Goal: Task Accomplishment & Management: Manage account settings

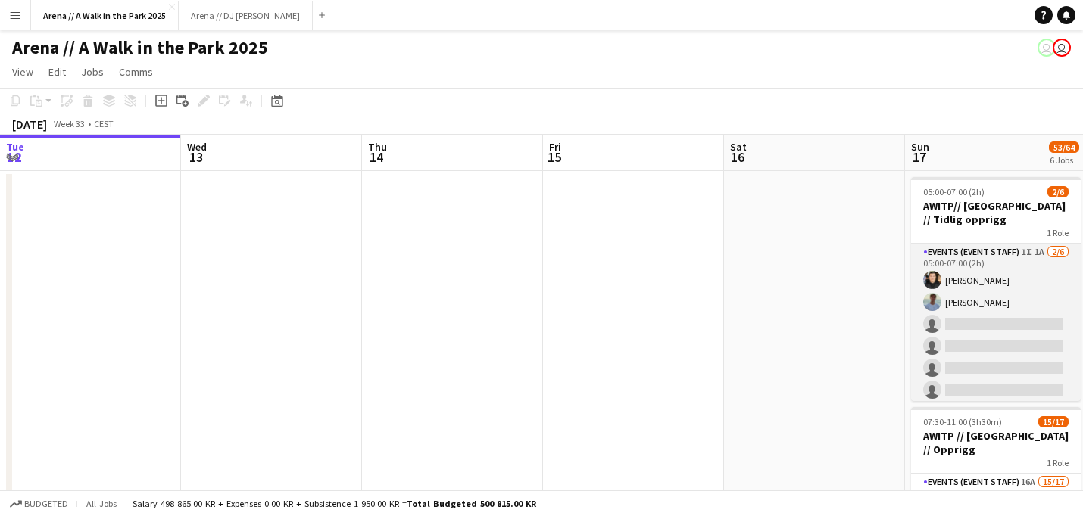
scroll to position [0, 508]
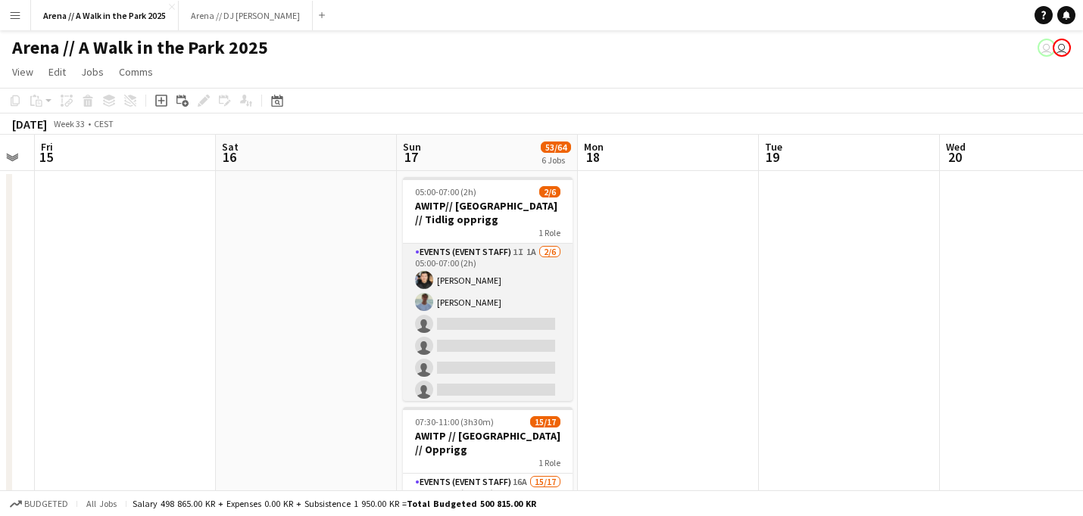
click at [503, 300] on app-card-role "Events (Event Staff) 1I 1A 2/6 05:00-07:00 (2h) Ishak Kayabasi Fredrik Bronken …" at bounding box center [488, 324] width 170 height 161
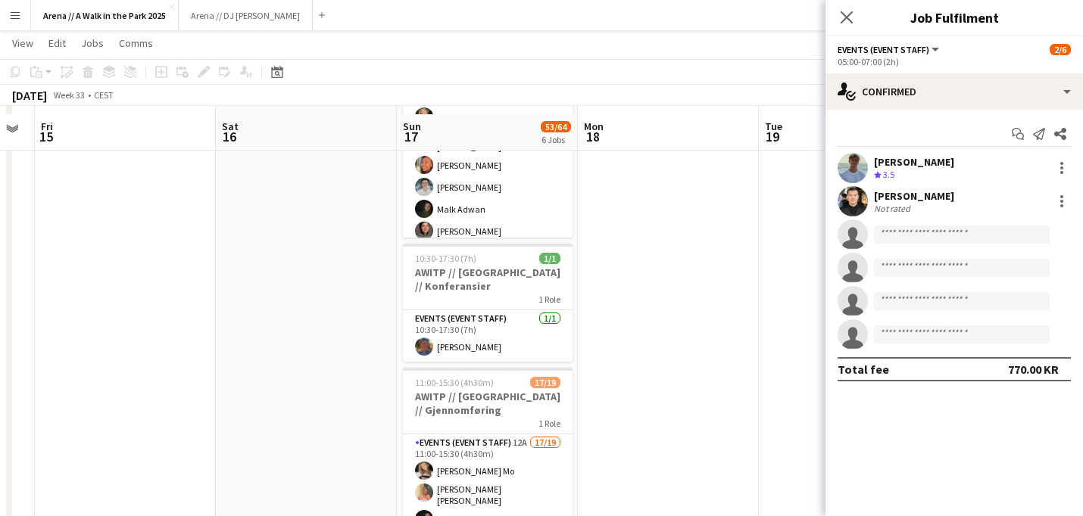
scroll to position [401, 0]
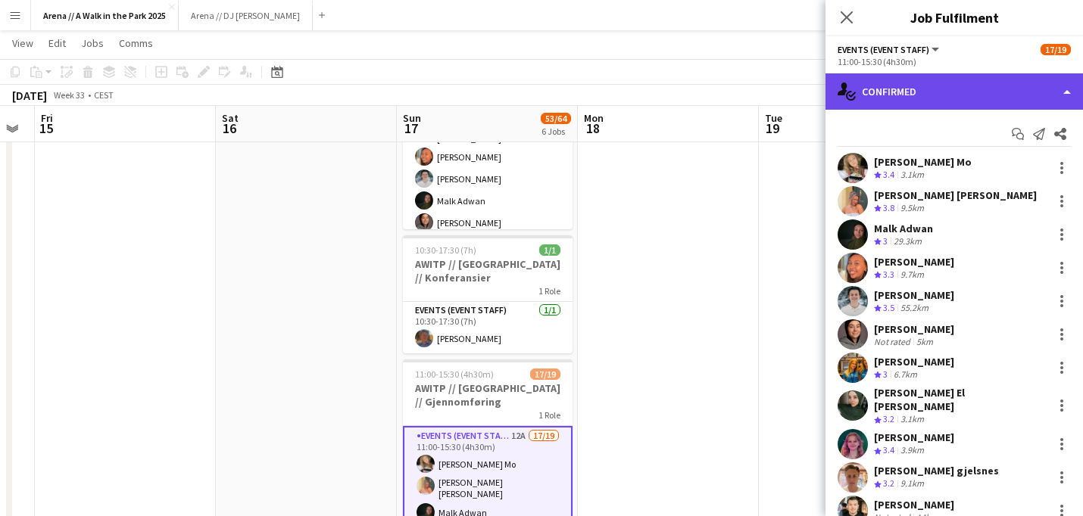
click at [1024, 106] on div "single-neutral-actions-check-2 Confirmed" at bounding box center [953, 91] width 257 height 36
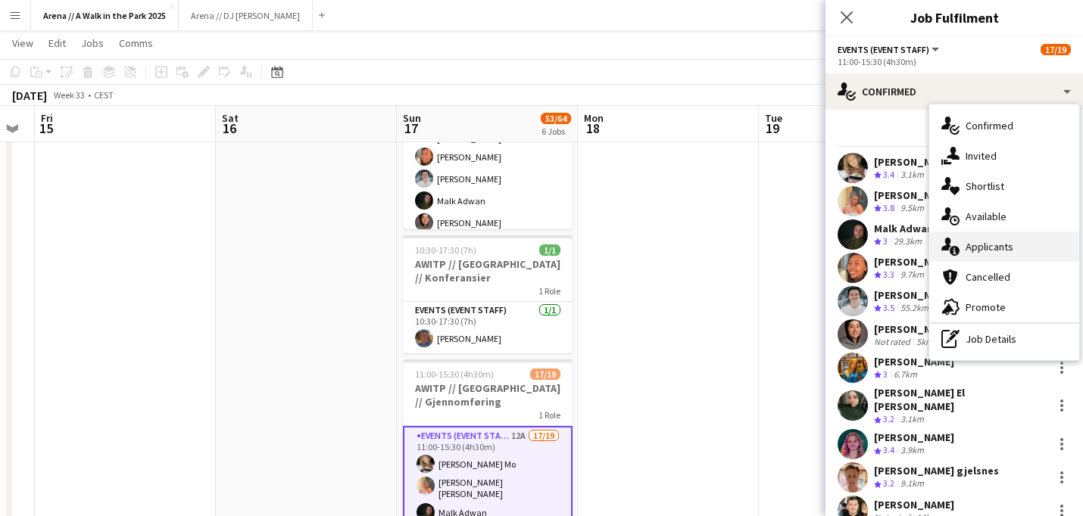
click at [1005, 244] on div "single-neutral-actions-information Applicants" at bounding box center [1004, 247] width 150 height 30
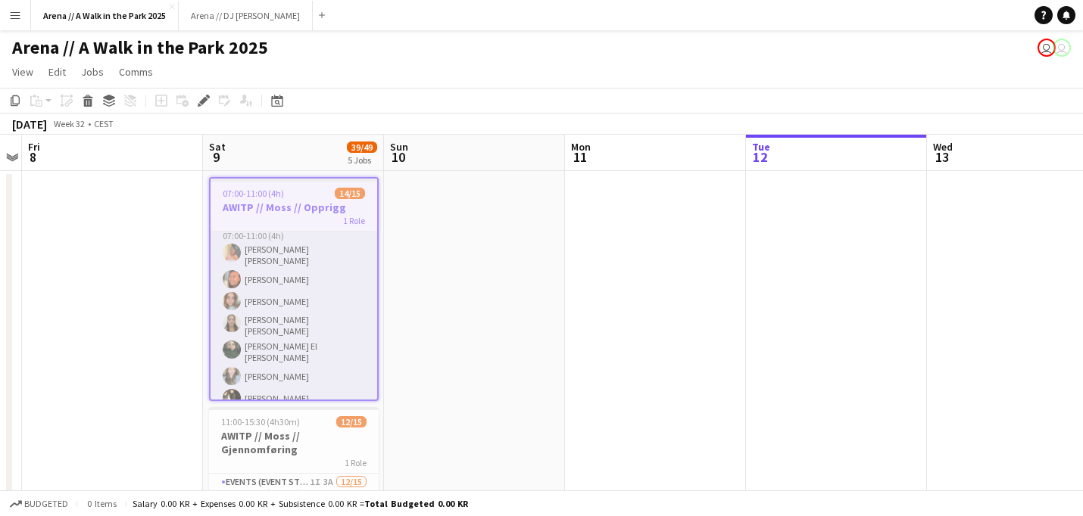
scroll to position [16, 0]
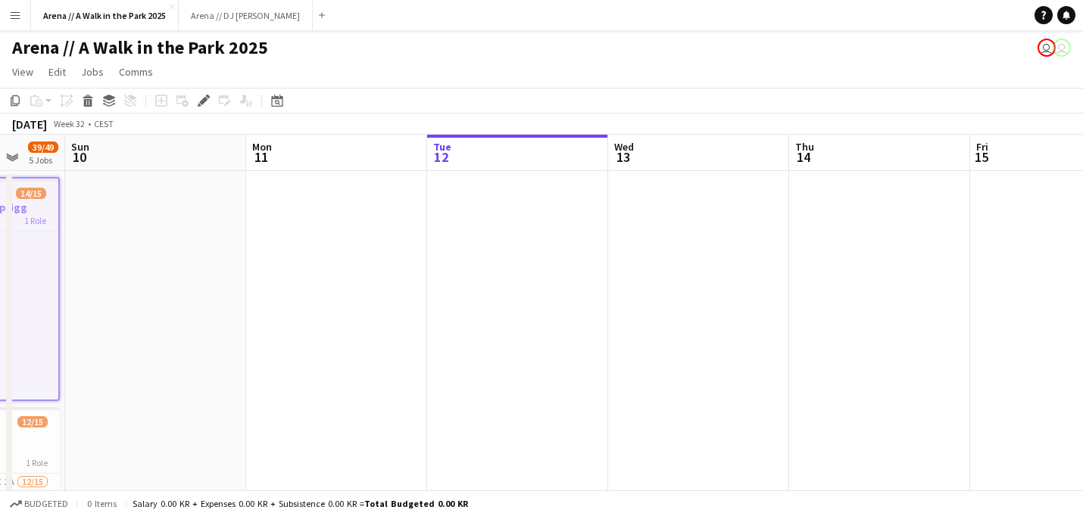
drag, startPoint x: 748, startPoint y: 320, endPoint x: 181, endPoint y: 295, distance: 567.8
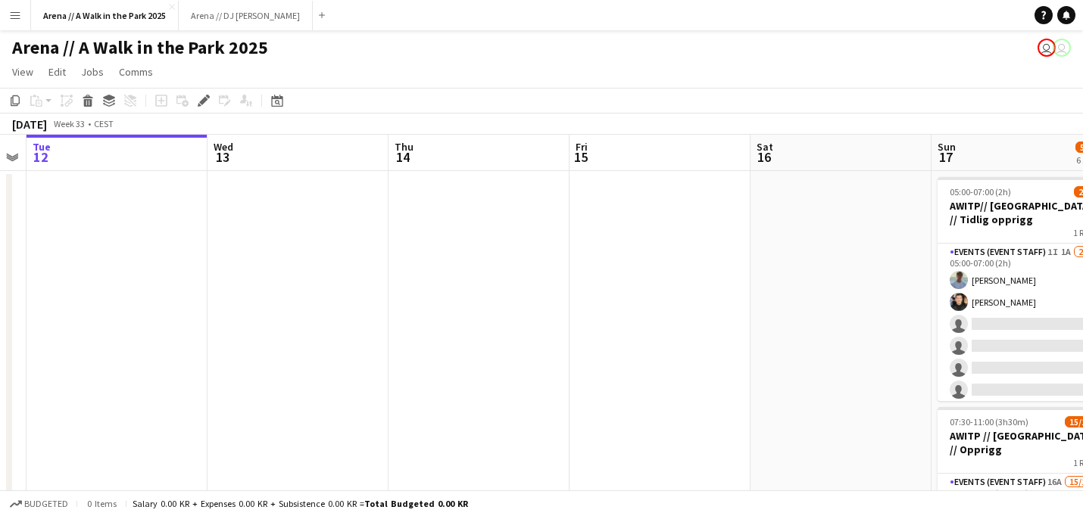
drag, startPoint x: 769, startPoint y: 334, endPoint x: 376, endPoint y: 327, distance: 393.1
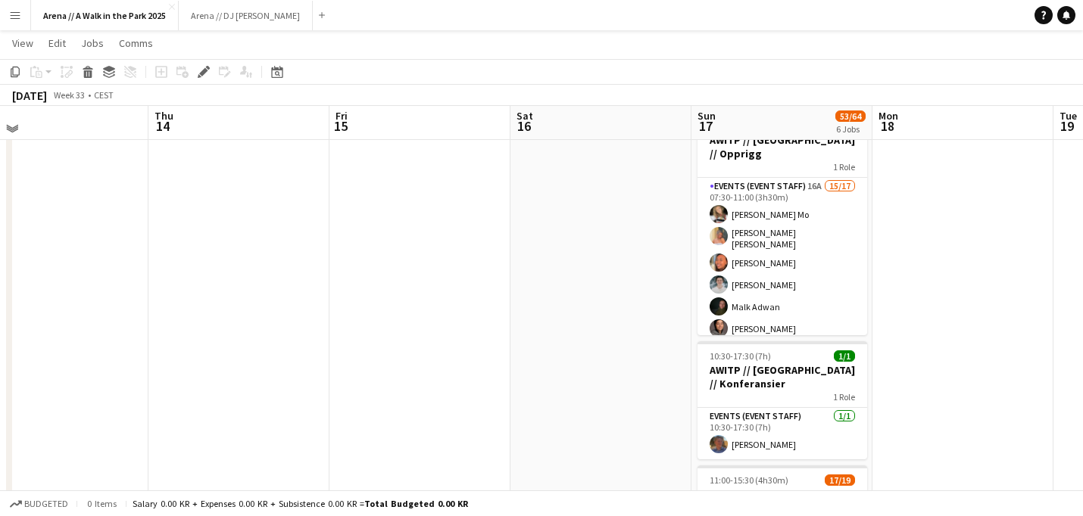
scroll to position [295, 0]
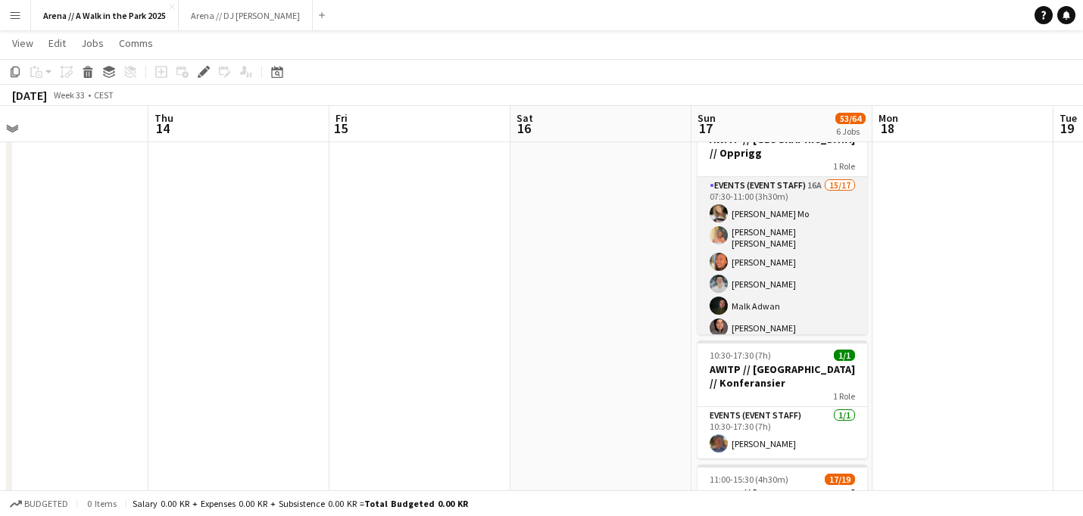
click at [782, 269] on app-card-role "Events (Event Staff) 16A 15/17 07:30-11:00 (3h30m) [PERSON_NAME] Mo [PERSON_NAM…" at bounding box center [782, 385] width 170 height 417
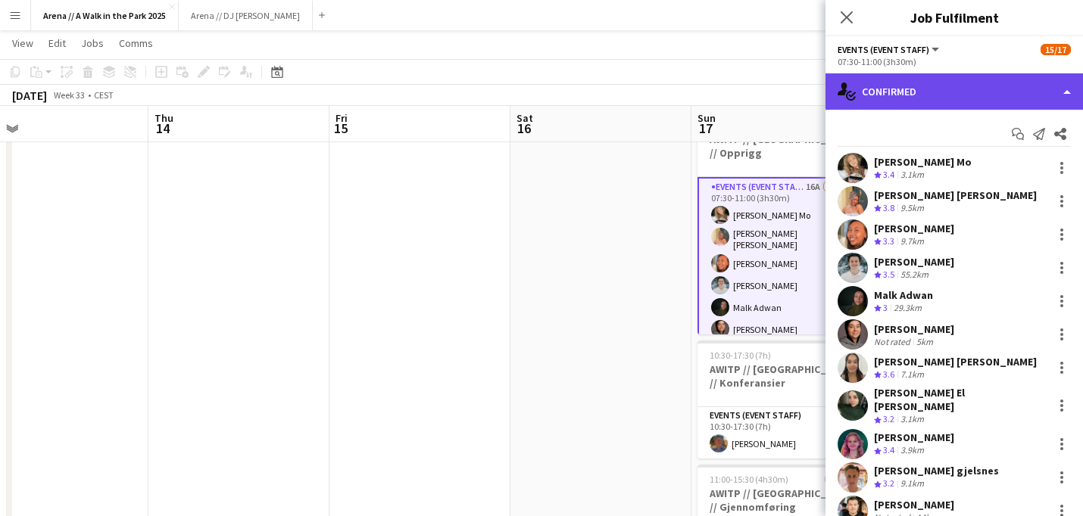
click at [984, 90] on div "single-neutral-actions-check-2 Confirmed" at bounding box center [953, 91] width 257 height 36
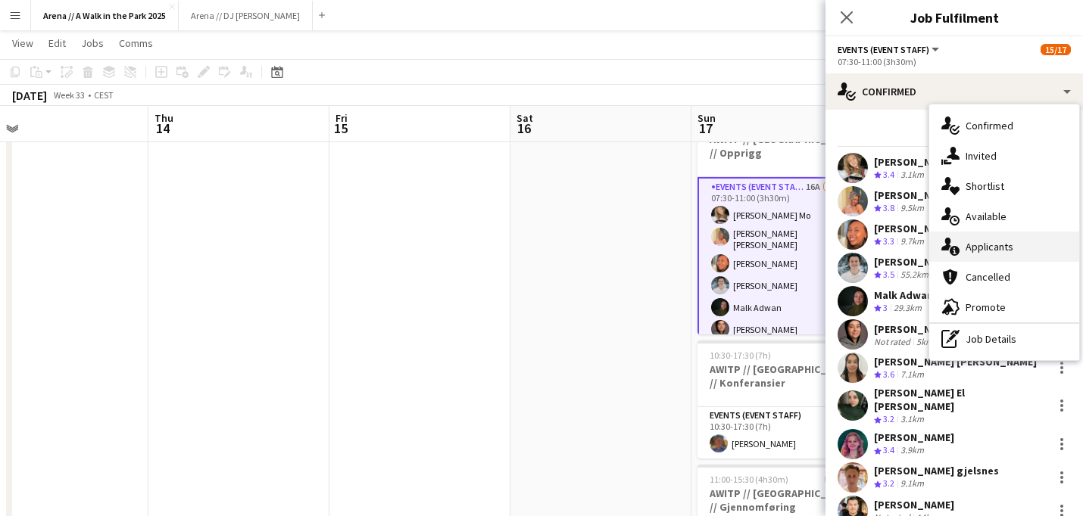
click at [1007, 251] on div "single-neutral-actions-information Applicants" at bounding box center [1004, 247] width 150 height 30
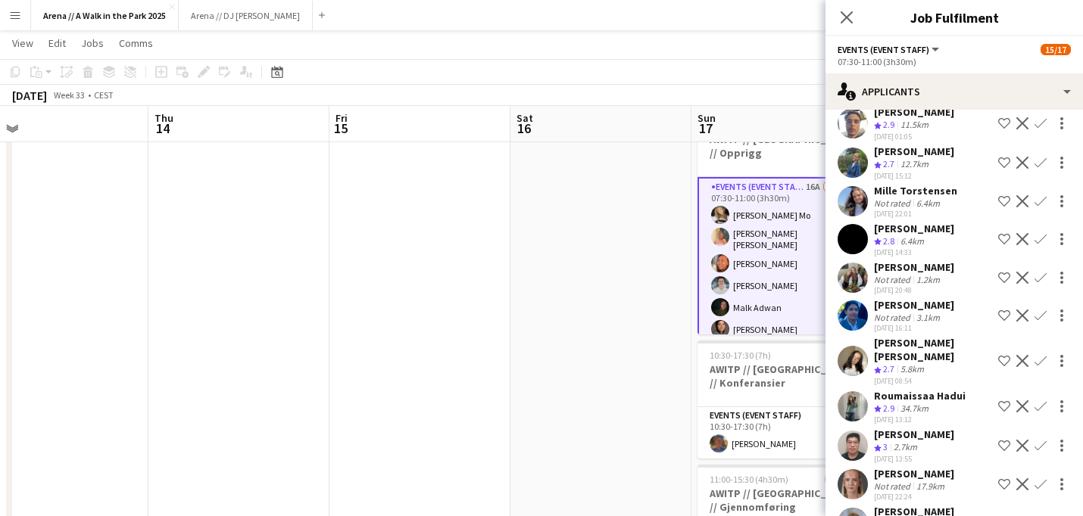
scroll to position [158, 0]
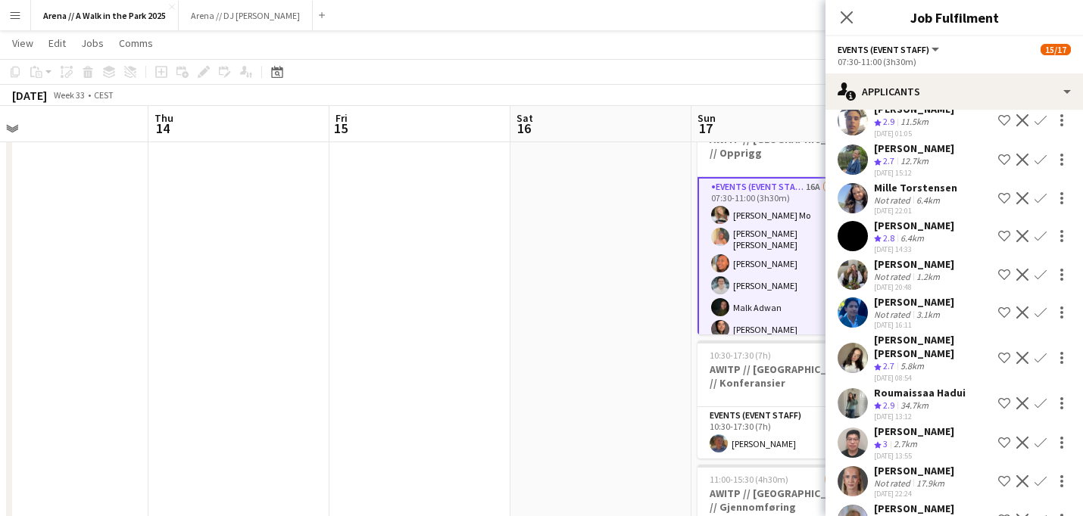
click at [915, 308] on div "[PERSON_NAME]" at bounding box center [914, 302] width 80 height 14
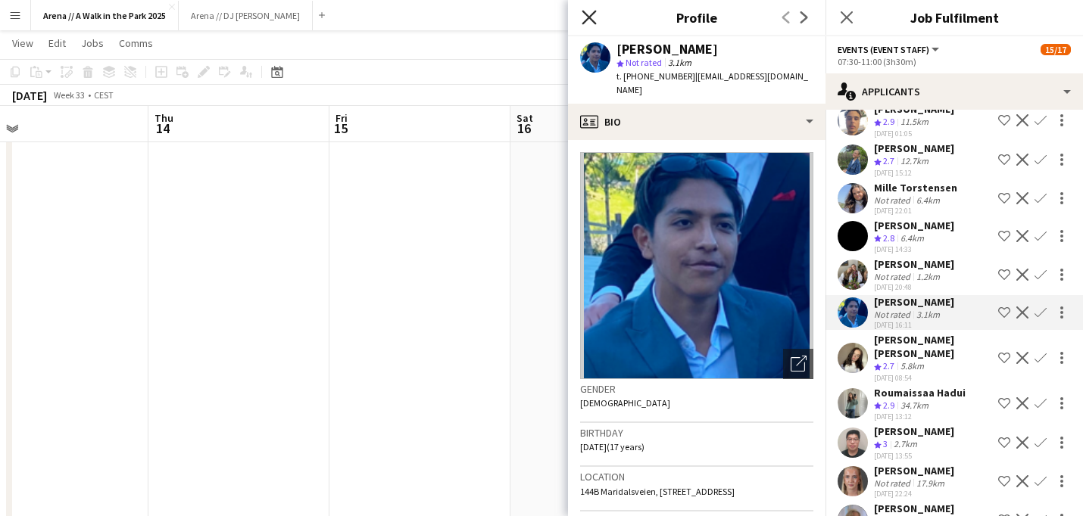
click at [585, 20] on icon "Close pop-in" at bounding box center [589, 17] width 14 height 14
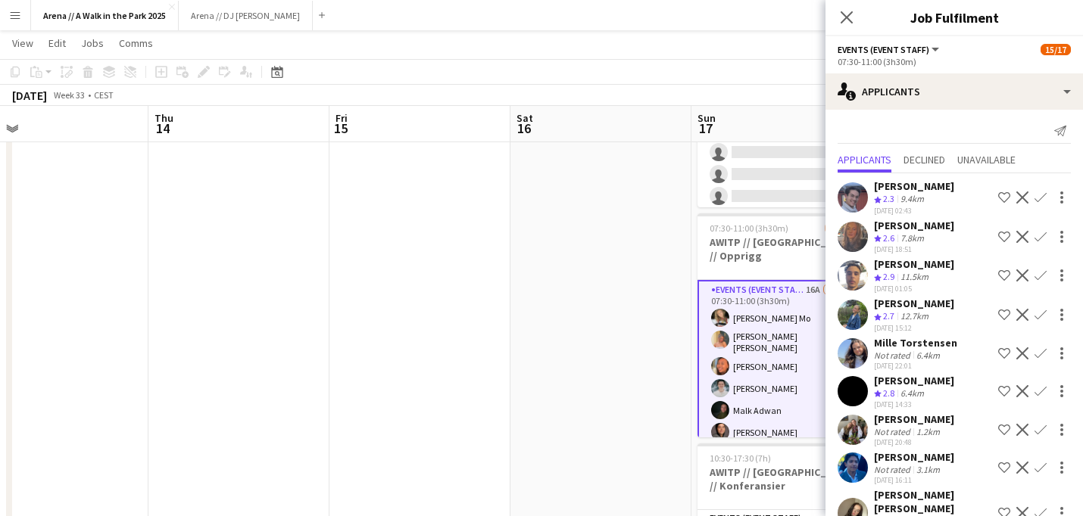
scroll to position [0, 0]
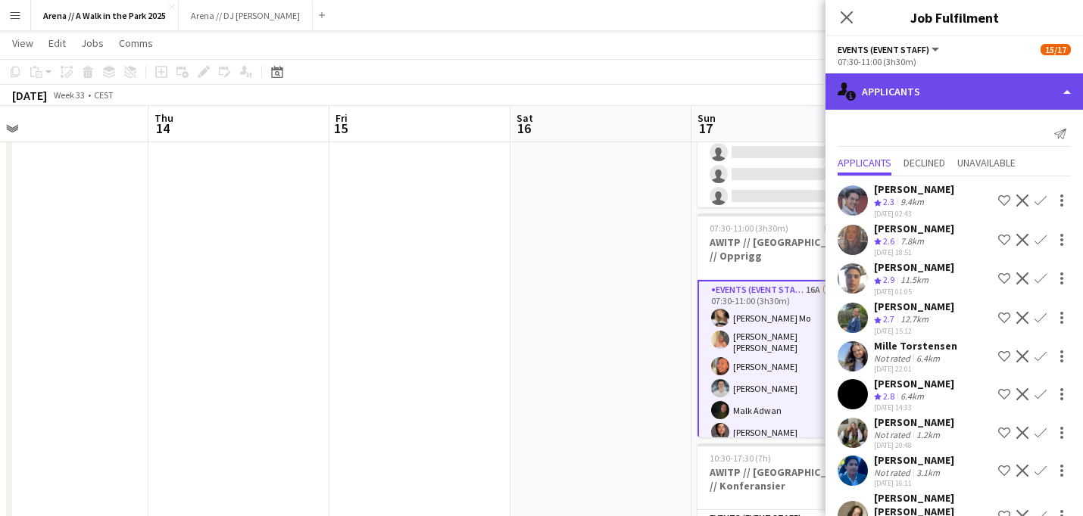
click at [1007, 89] on div "single-neutral-actions-information Applicants" at bounding box center [953, 91] width 257 height 36
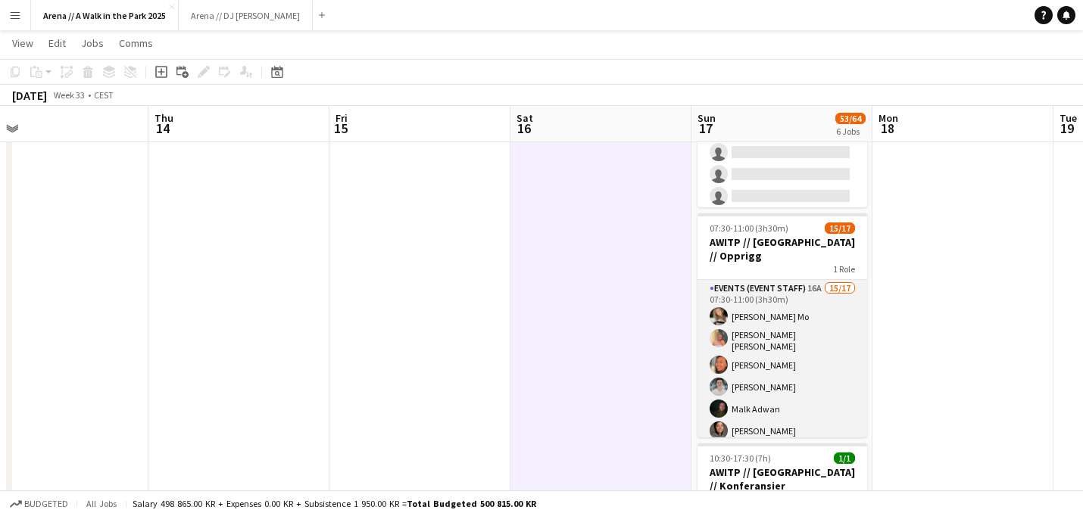
click at [731, 310] on app-card-role "Events (Event Staff) 16A 15/17 07:30-11:00 (3h30m) [PERSON_NAME] Mo [PERSON_NAM…" at bounding box center [782, 488] width 170 height 417
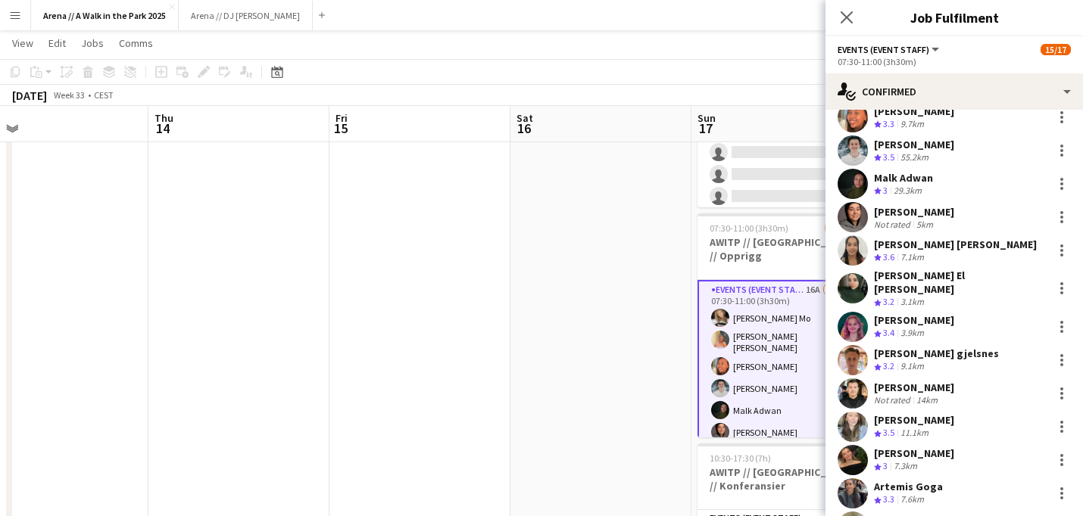
scroll to position [126, 0]
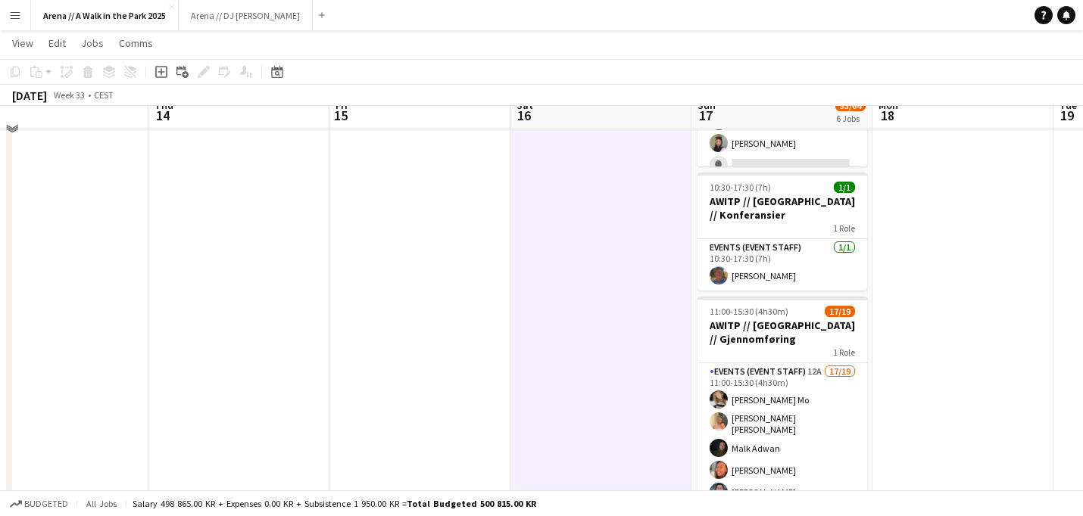
scroll to position [465, 0]
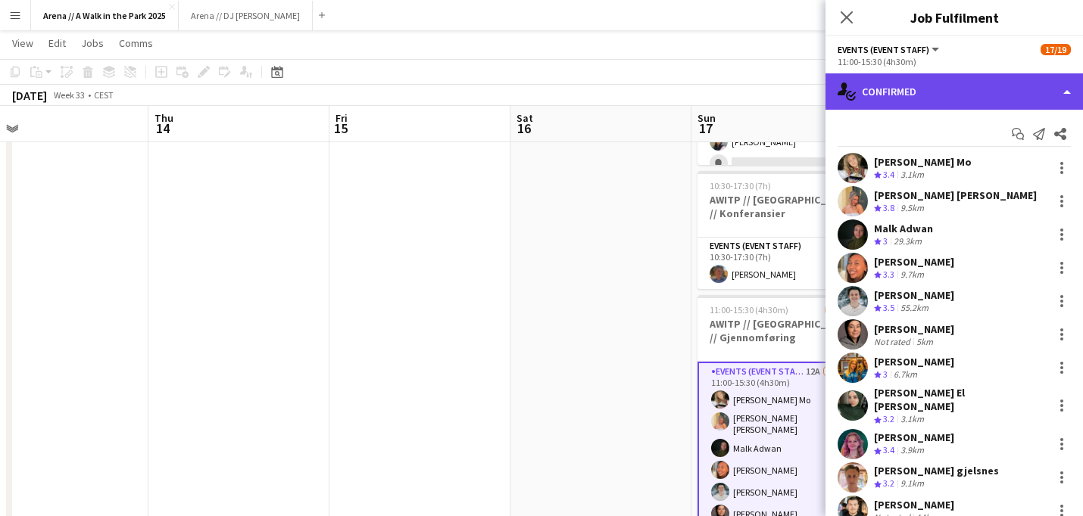
click at [995, 93] on div "single-neutral-actions-check-2 Confirmed" at bounding box center [953, 91] width 257 height 36
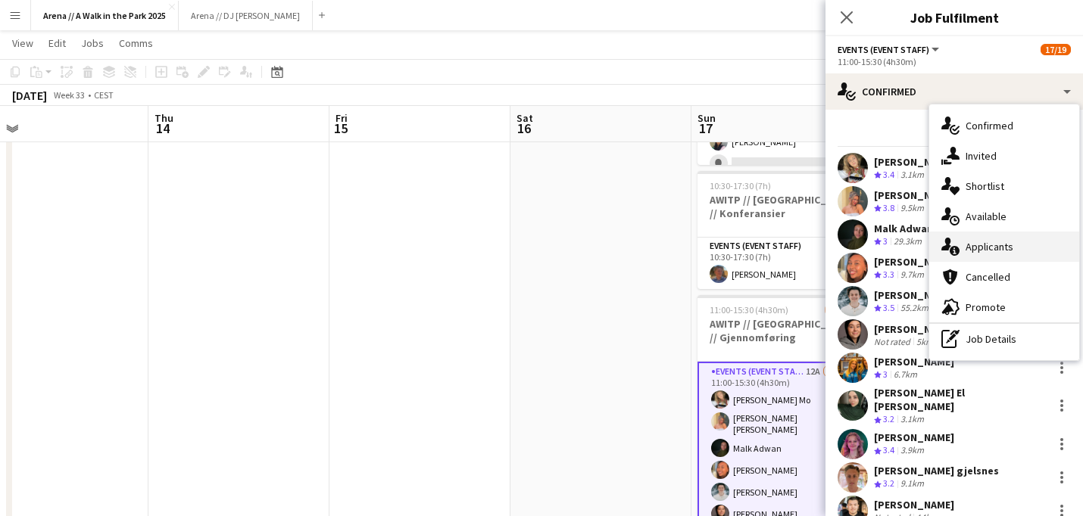
click at [999, 250] on div "single-neutral-actions-information Applicants" at bounding box center [1004, 247] width 150 height 30
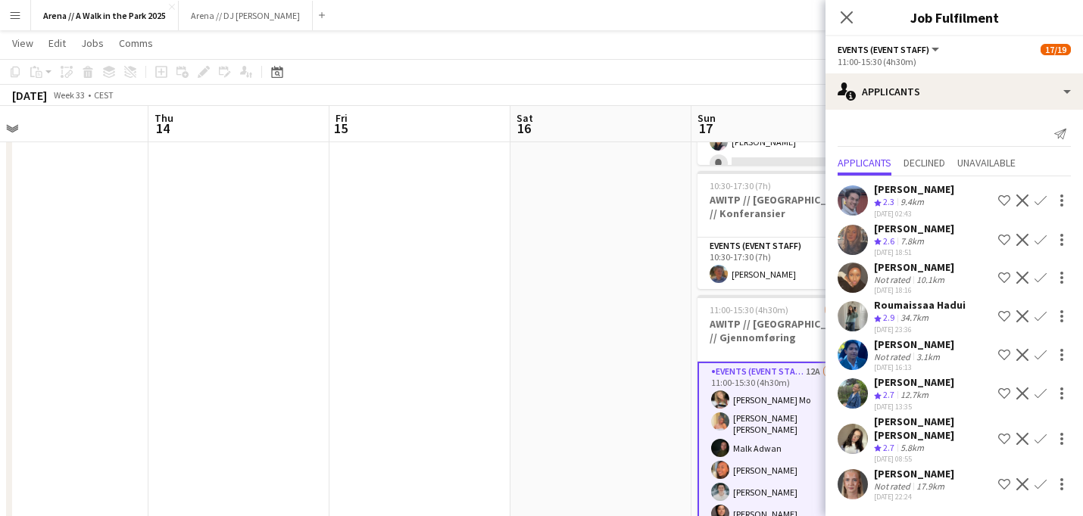
scroll to position [0, 0]
click at [650, 204] on app-date-cell at bounding box center [600, 358] width 181 height 1307
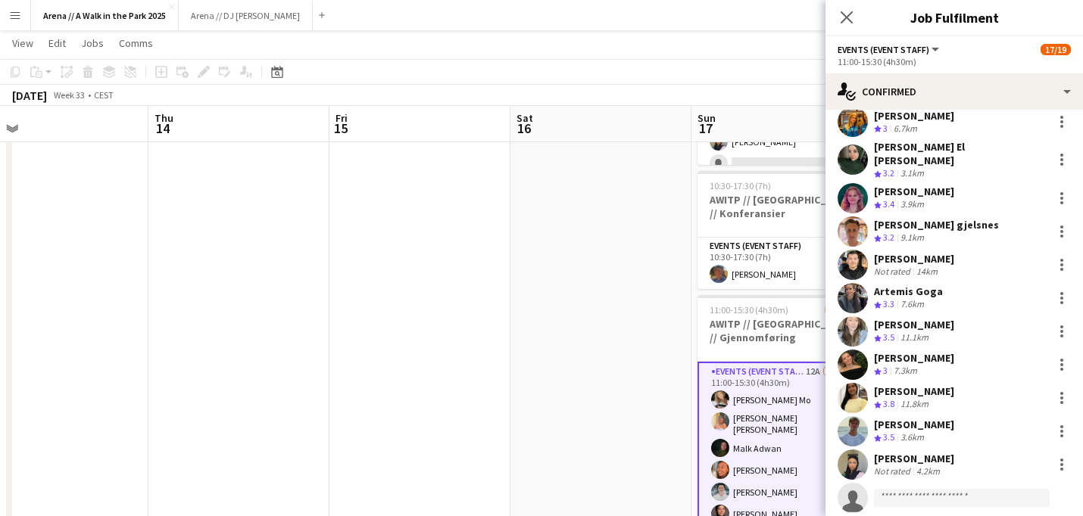
scroll to position [257, 0]
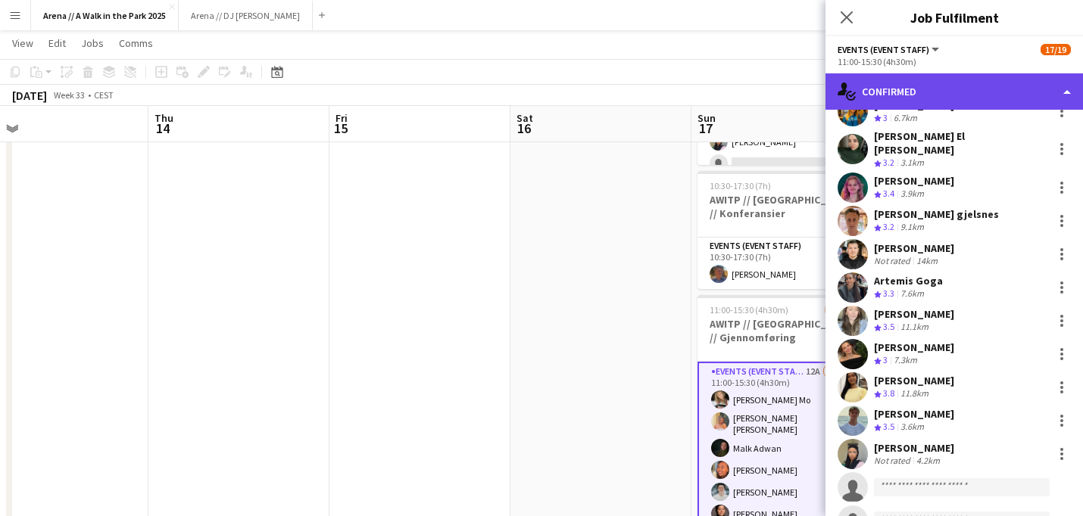
click at [975, 98] on div "single-neutral-actions-check-2 Confirmed" at bounding box center [953, 91] width 257 height 36
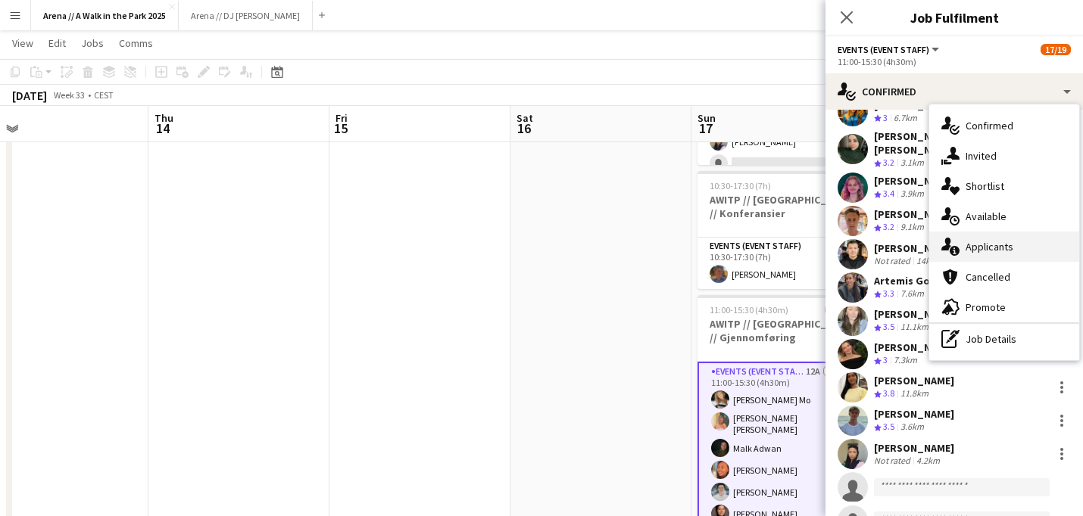
click at [975, 248] on div "single-neutral-actions-information Applicants" at bounding box center [1004, 247] width 150 height 30
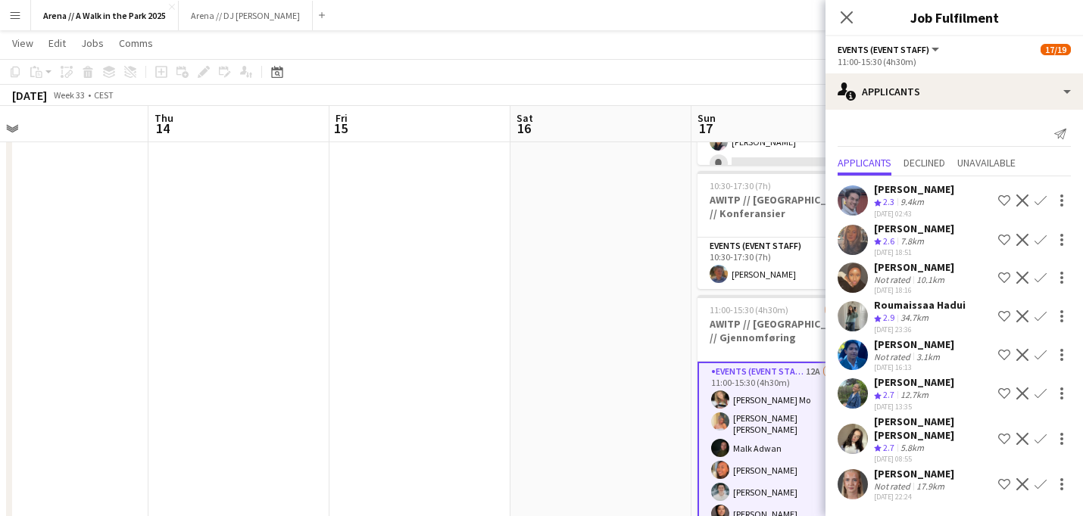
scroll to position [0, 0]
click at [644, 307] on app-date-cell at bounding box center [600, 358] width 181 height 1307
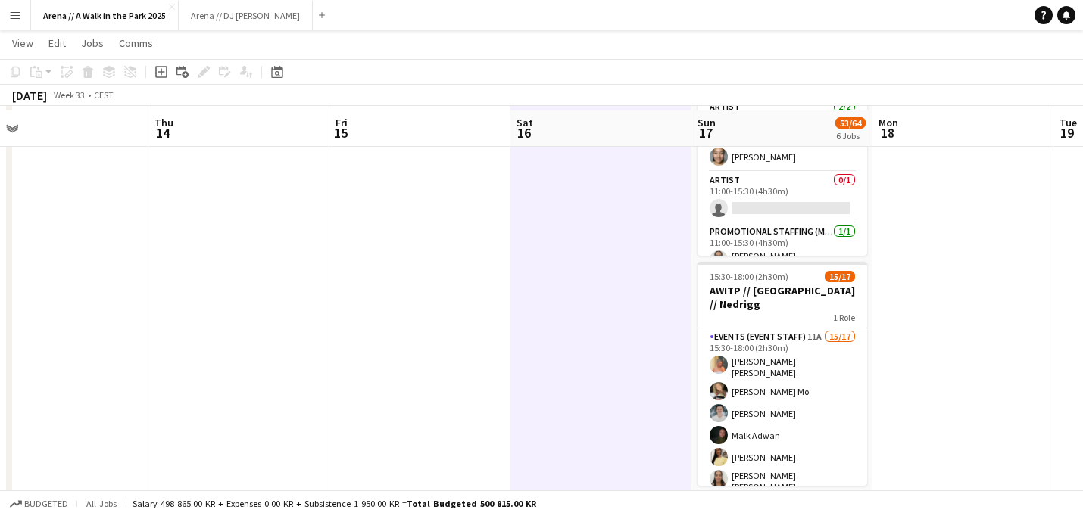
scroll to position [964, 0]
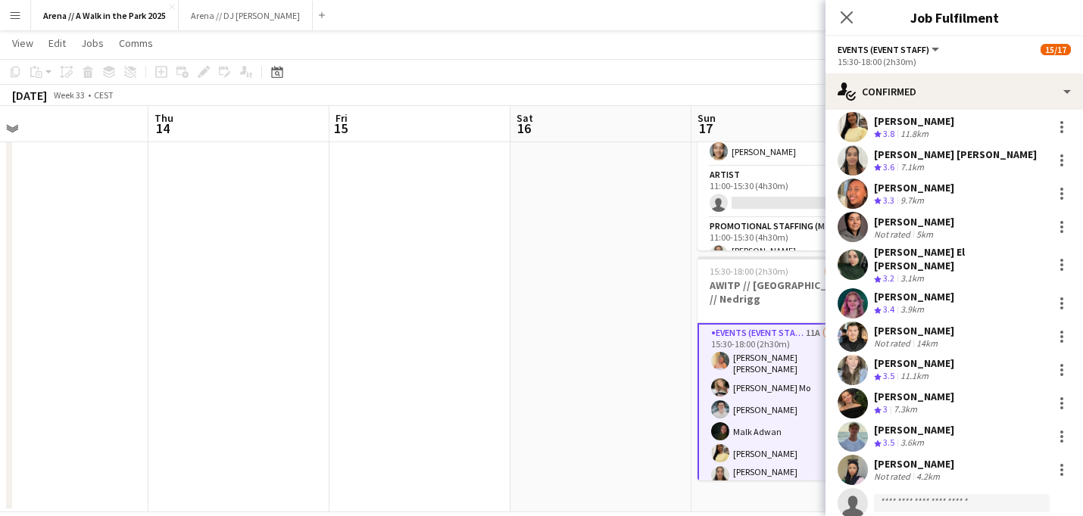
scroll to position [177, 0]
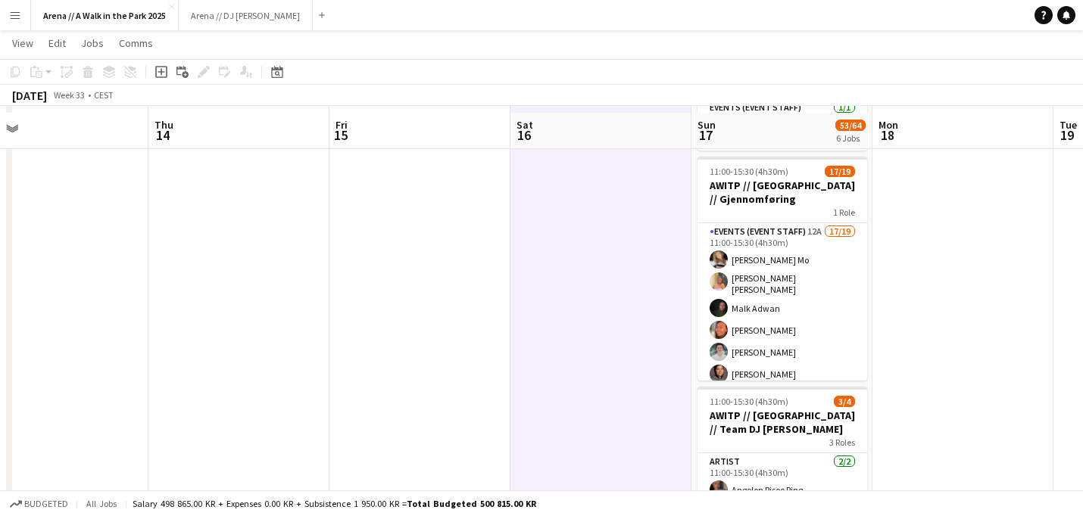
scroll to position [600, 0]
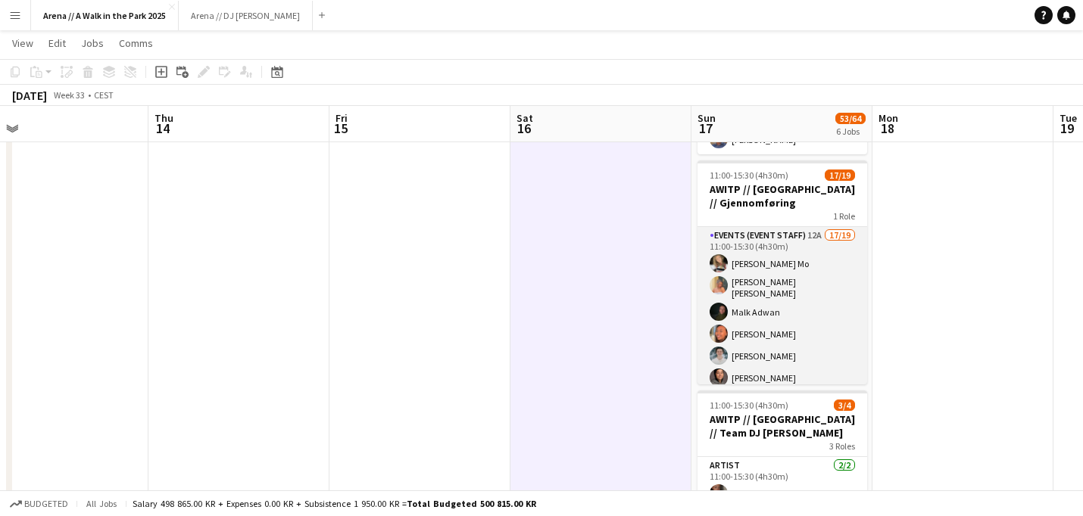
click at [776, 302] on app-card-role "Events (Event Staff) 12A 17/19 11:00-15:30 (4h30m) [PERSON_NAME] Mo [PERSON_NAM…" at bounding box center [782, 455] width 170 height 456
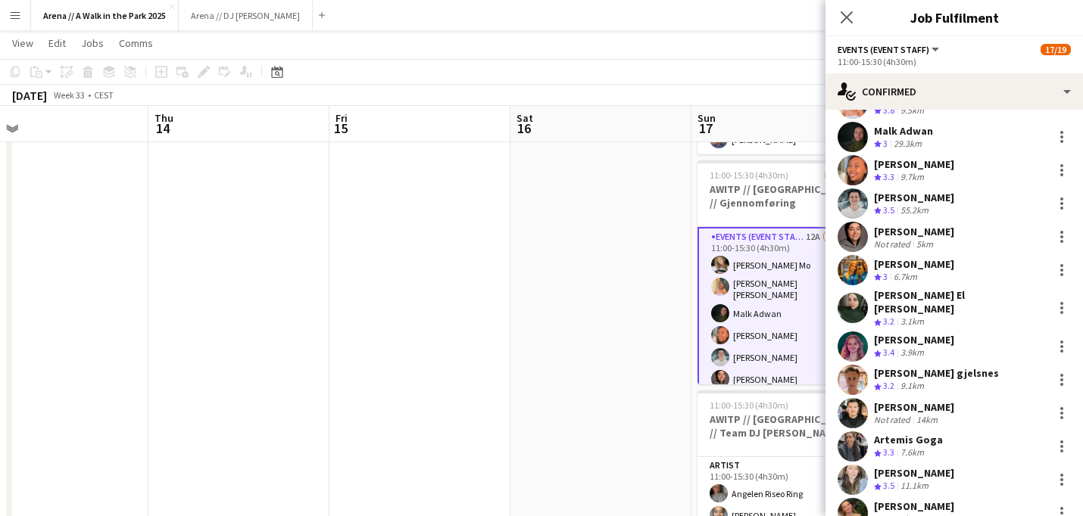
scroll to position [0, 0]
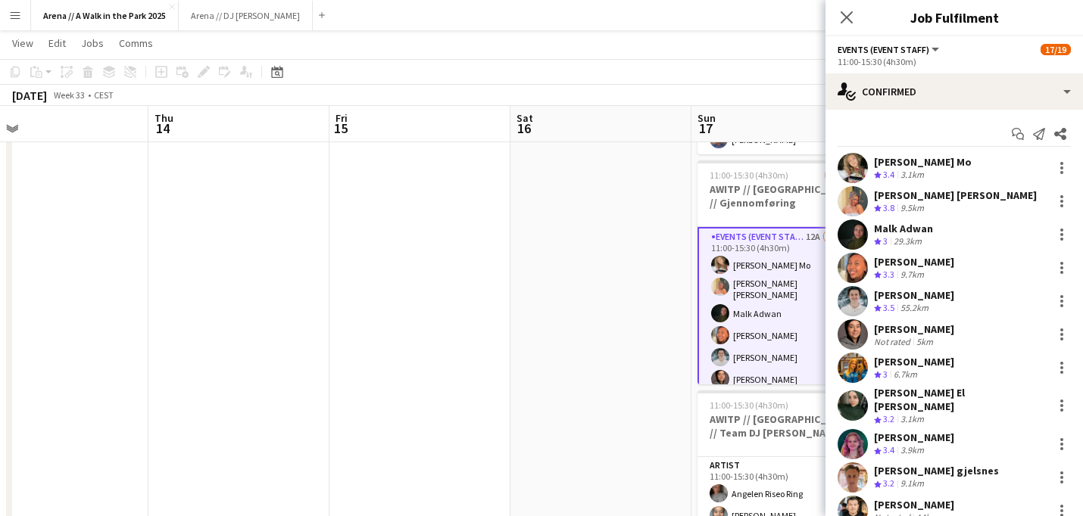
click at [636, 270] on app-date-cell at bounding box center [600, 223] width 181 height 1307
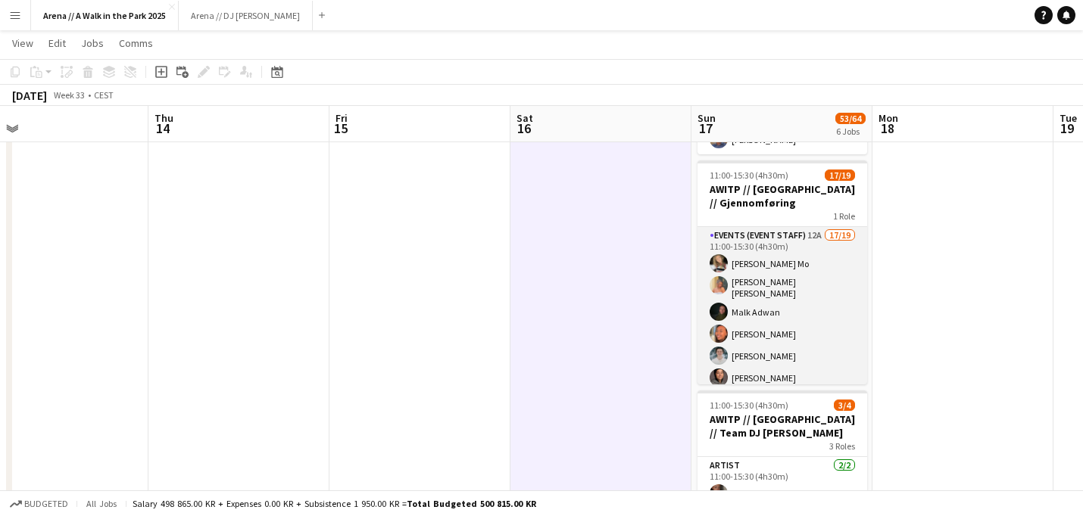
click at [800, 298] on app-card-role "Events (Event Staff) 12A 17/19 11:00-15:30 (4h30m) [PERSON_NAME] Mo [PERSON_NAM…" at bounding box center [782, 455] width 170 height 456
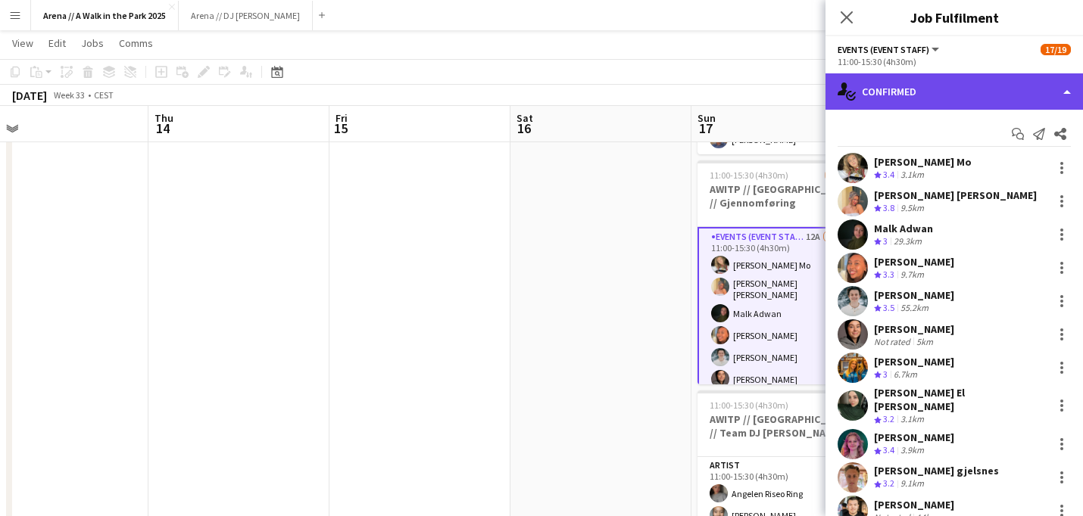
click at [982, 91] on div "single-neutral-actions-check-2 Confirmed" at bounding box center [953, 91] width 257 height 36
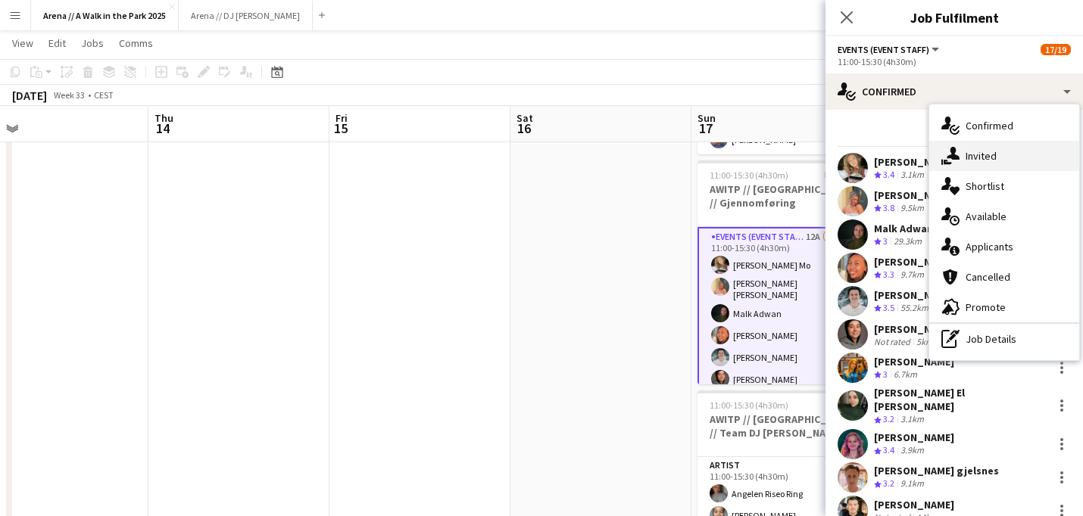
click at [989, 155] on div "single-neutral-actions-share-1 Invited" at bounding box center [1004, 156] width 150 height 30
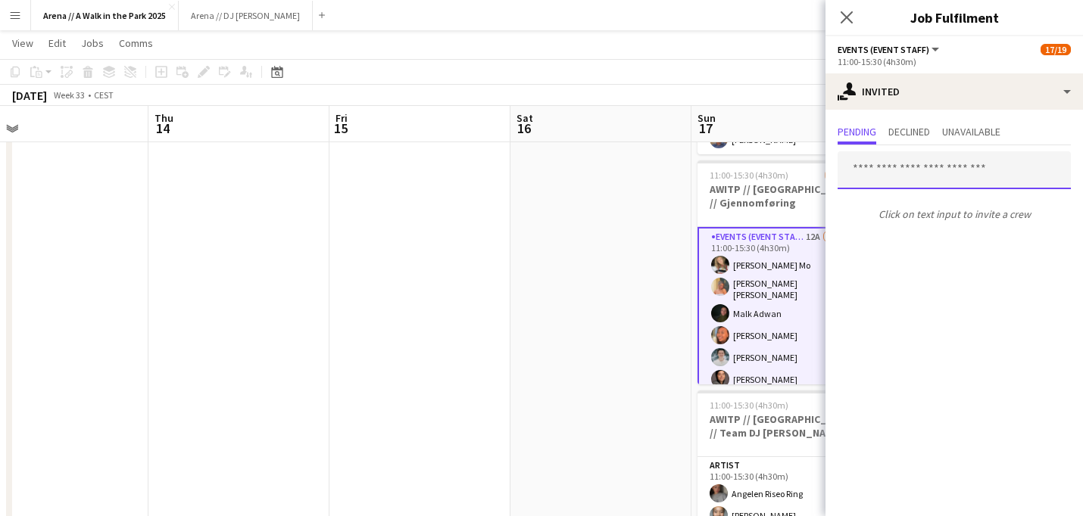
click at [981, 162] on input "text" at bounding box center [954, 170] width 233 height 38
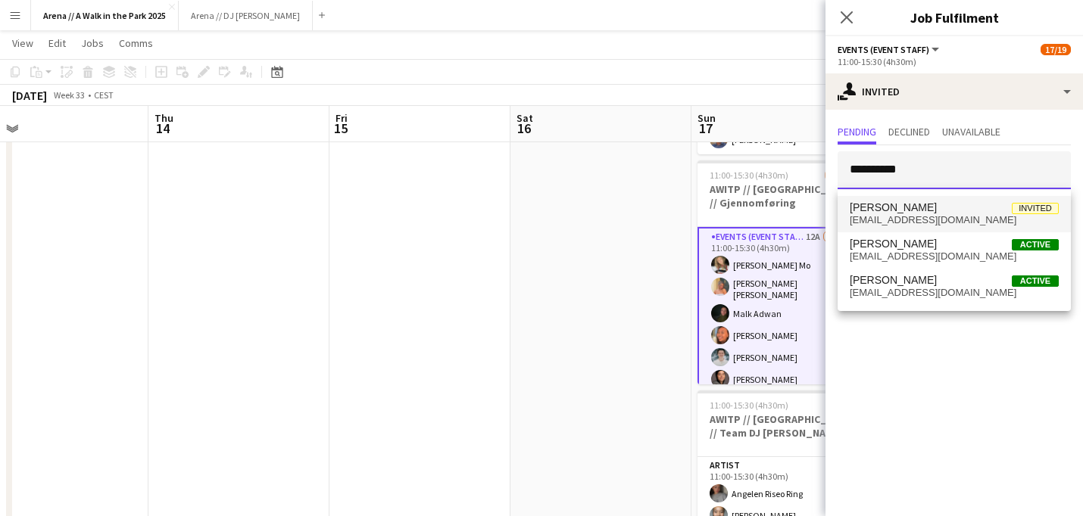
type input "*********"
click at [962, 224] on span "[EMAIL_ADDRESS][DOMAIN_NAME]" at bounding box center [954, 220] width 209 height 12
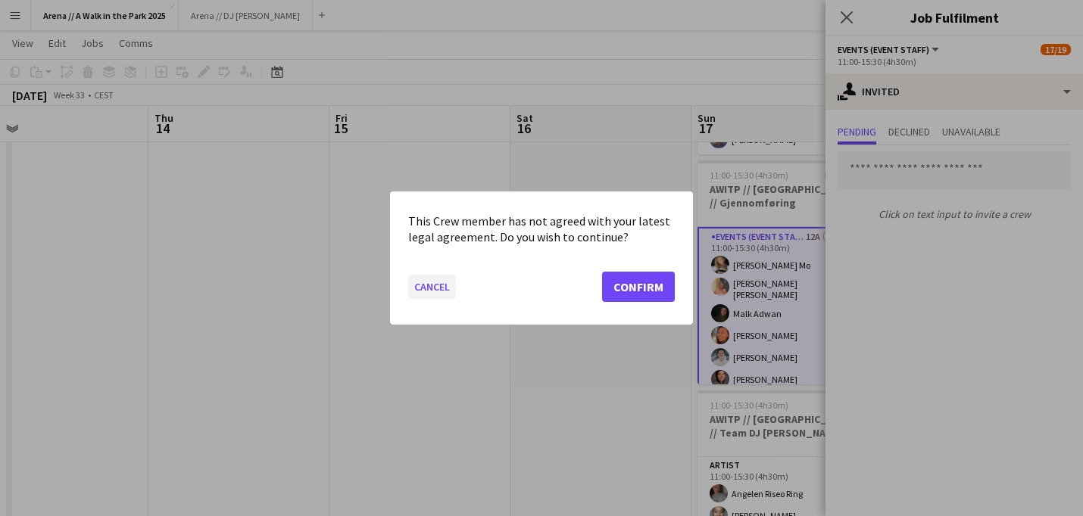
click at [438, 293] on button "Cancel" at bounding box center [432, 287] width 48 height 24
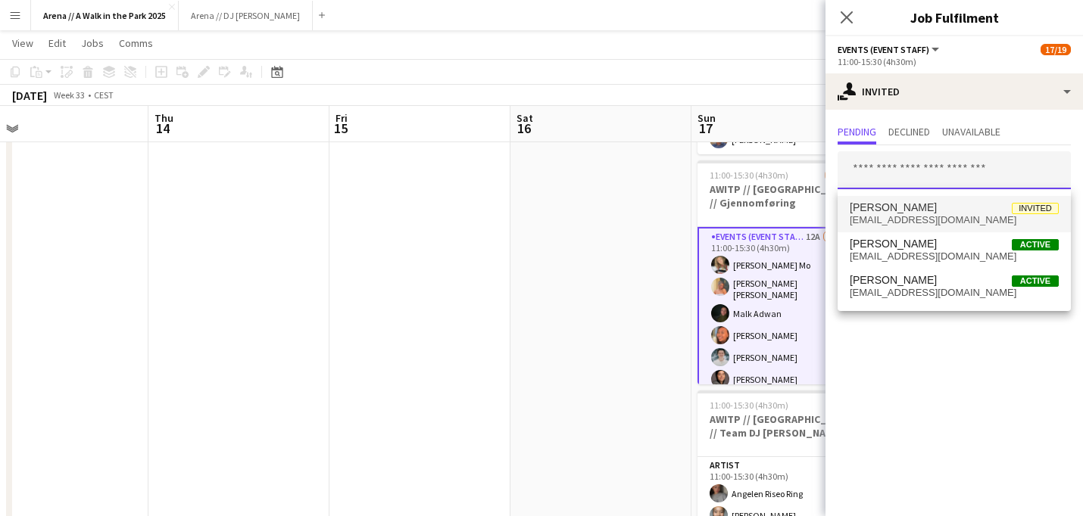
scroll to position [0, 576]
click at [612, 302] on app-date-cell at bounding box center [600, 223] width 181 height 1307
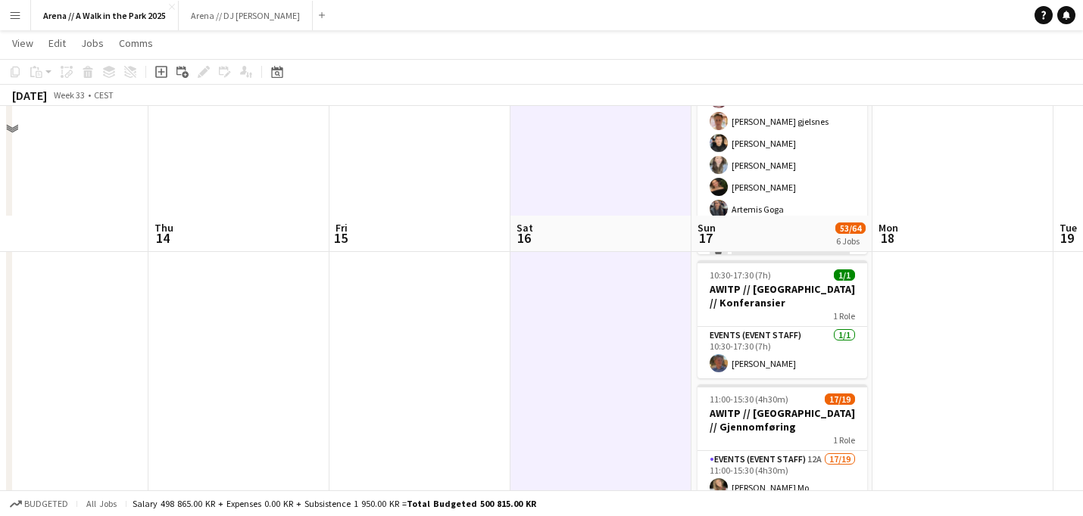
scroll to position [351, 0]
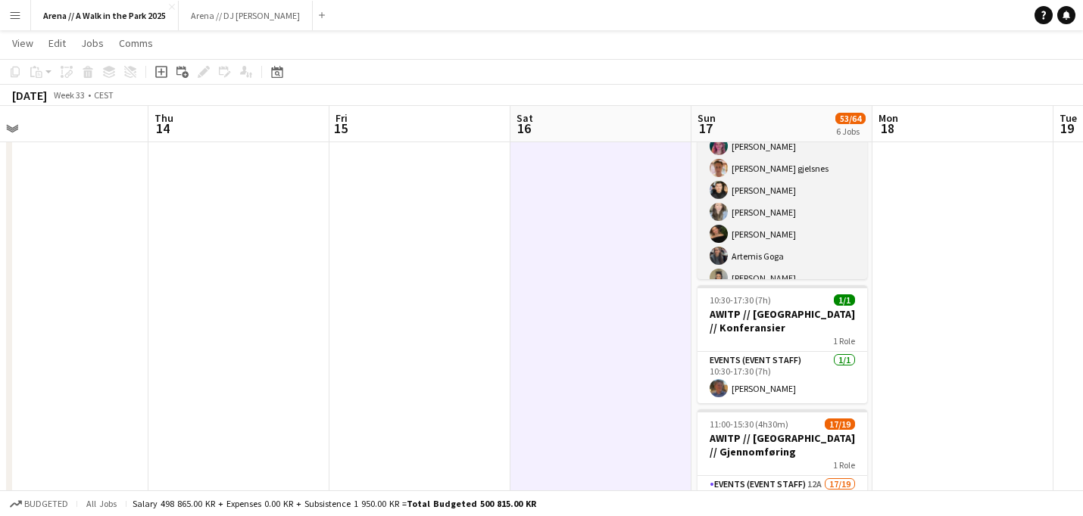
click at [807, 211] on app-card-role "Events (Event Staff) 16A 15/17 07:30-11:00 (3h30m) [PERSON_NAME] Mo [PERSON_NAM…" at bounding box center [782, 128] width 170 height 417
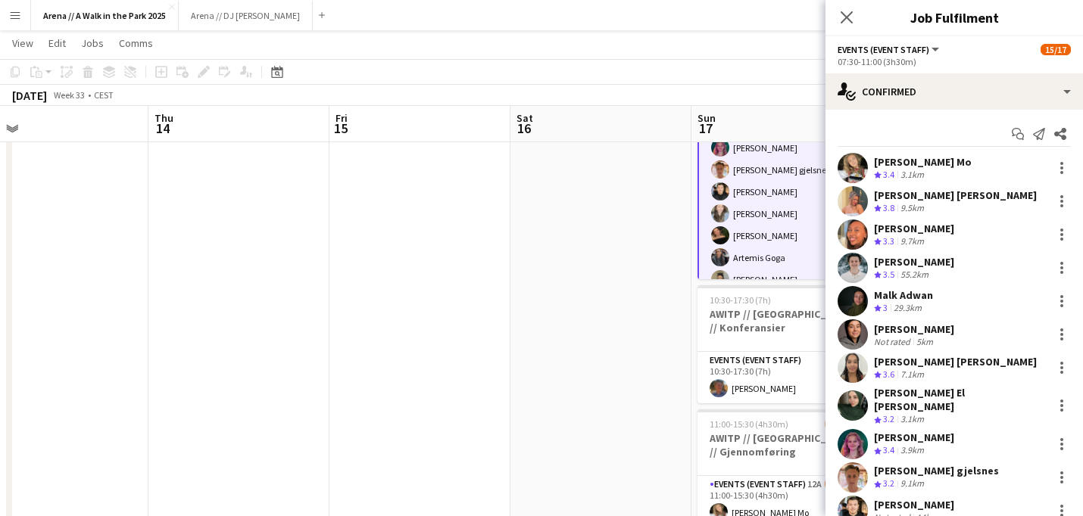
scroll to position [203, 0]
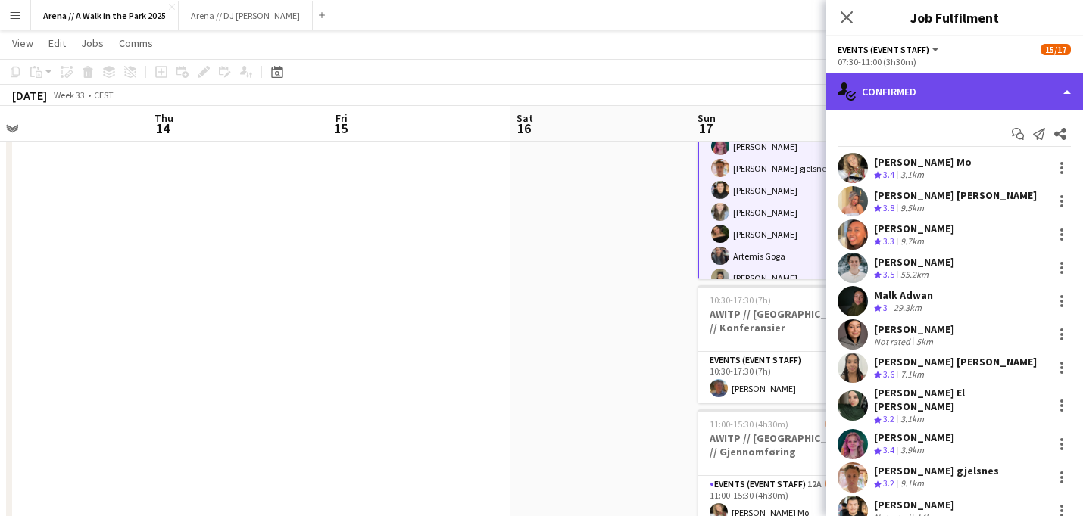
click at [1030, 90] on div "single-neutral-actions-check-2 Confirmed" at bounding box center [953, 91] width 257 height 36
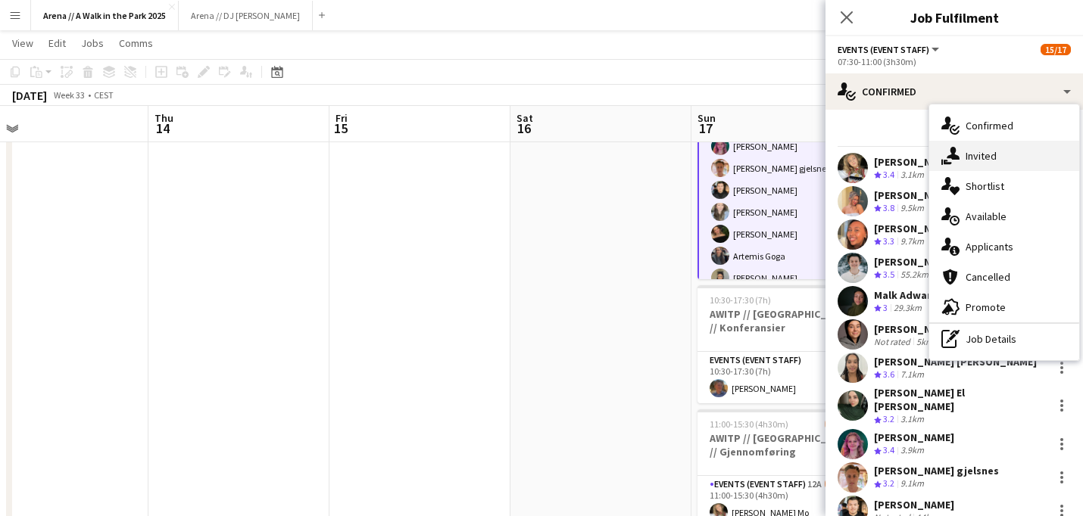
click at [991, 151] on div "single-neutral-actions-share-1 Invited" at bounding box center [1004, 156] width 150 height 30
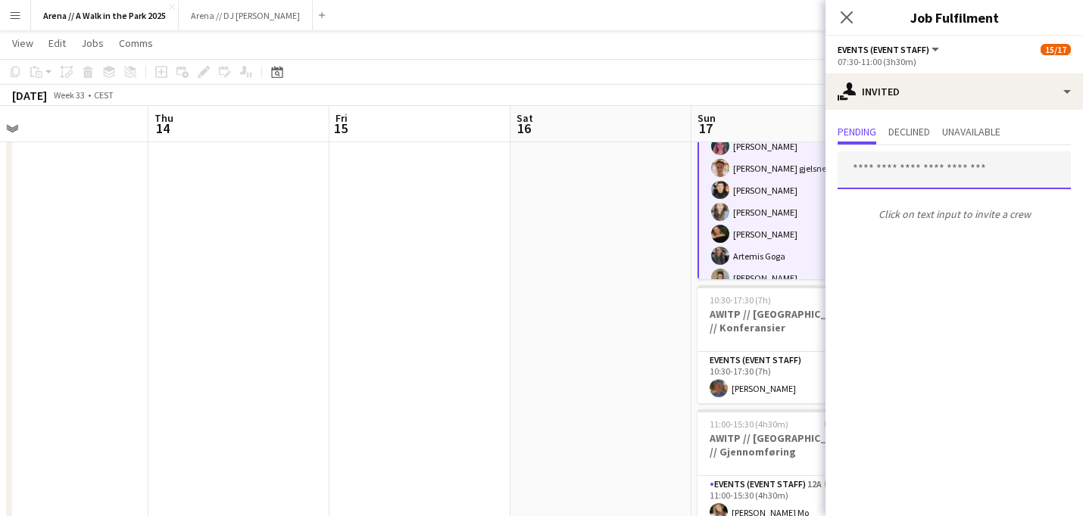
click at [985, 174] on input "text" at bounding box center [954, 170] width 233 height 38
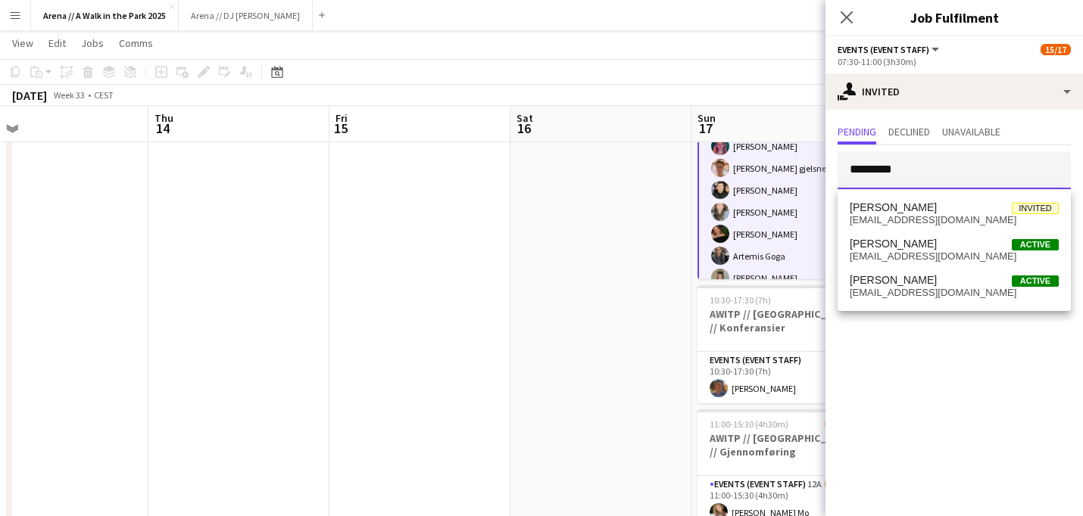
type input "*********"
click at [664, 220] on app-date-cell at bounding box center [600, 472] width 181 height 1307
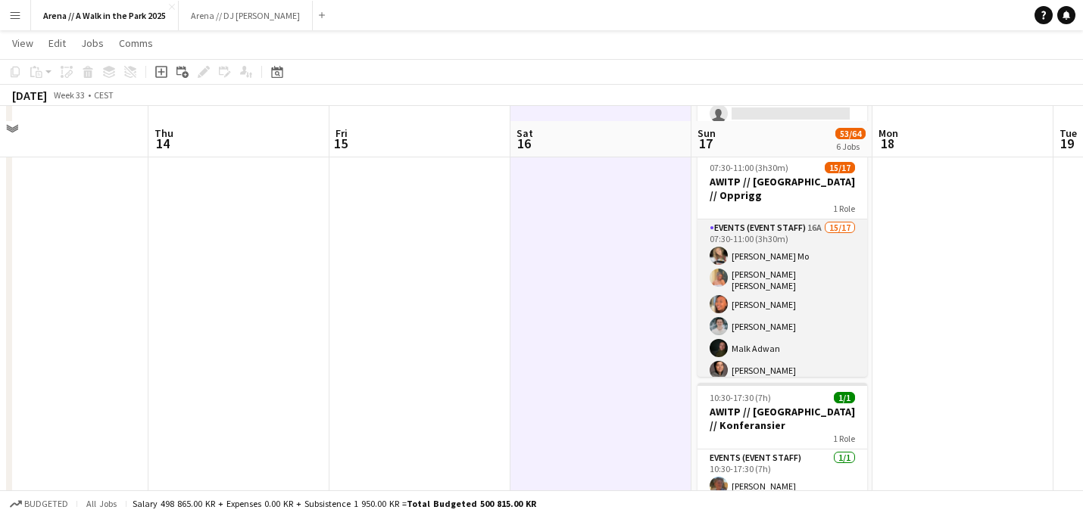
scroll to position [251, 0]
